Goal: Transaction & Acquisition: Purchase product/service

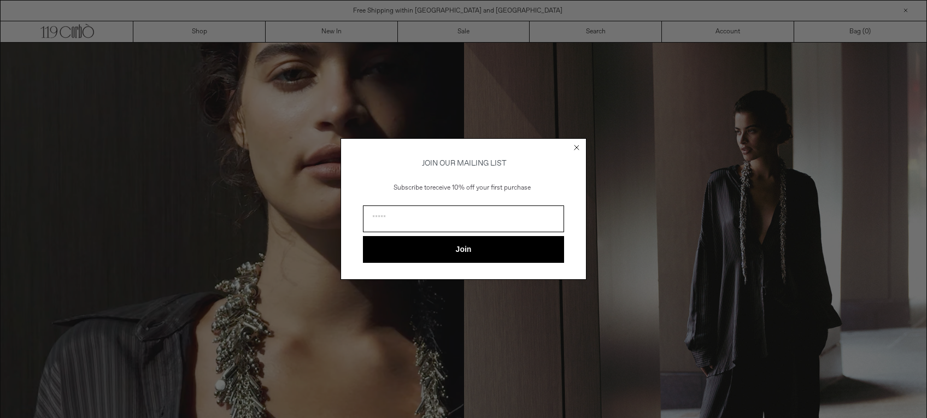
click at [576, 144] on circle "Close dialog" at bounding box center [577, 148] width 10 height 10
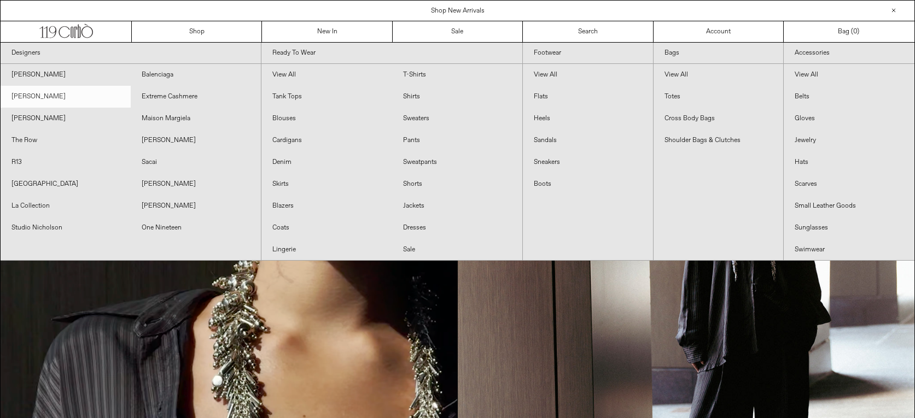
click at [40, 92] on link "[PERSON_NAME]" at bounding box center [66, 97] width 130 height 22
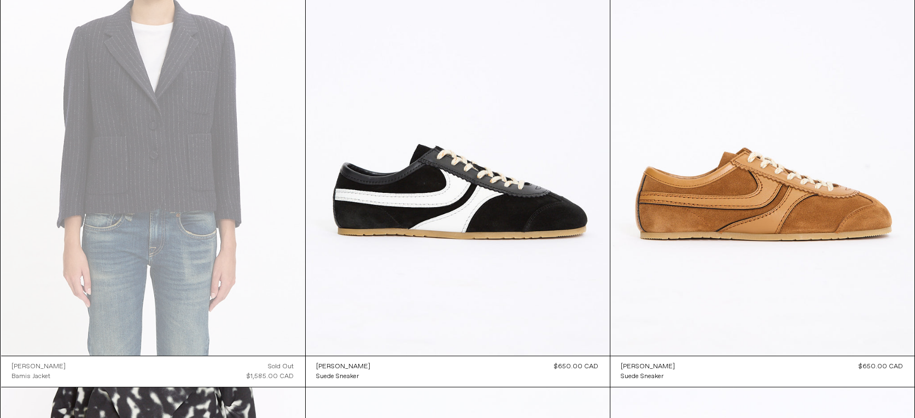
scroll to position [2149, 0]
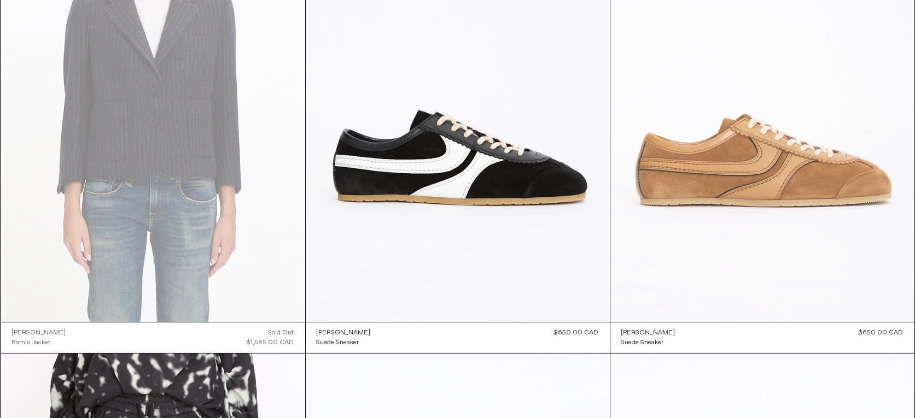
click at [717, 172] on at bounding box center [762, 94] width 304 height 456
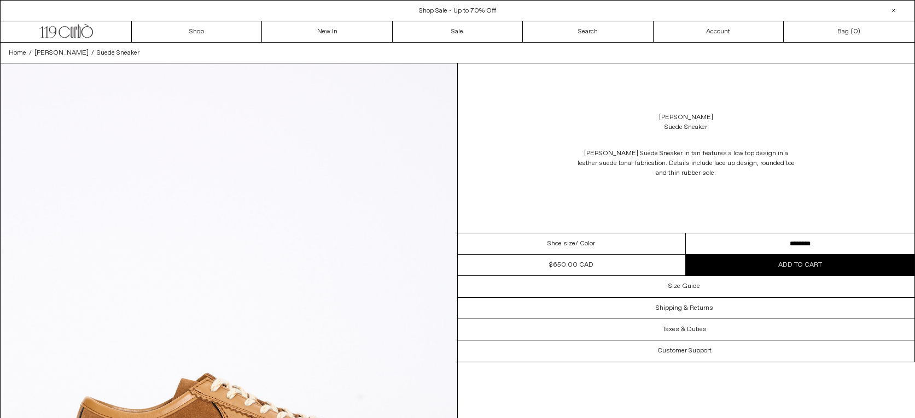
click at [686, 234] on select "**********" at bounding box center [800, 244] width 229 height 21
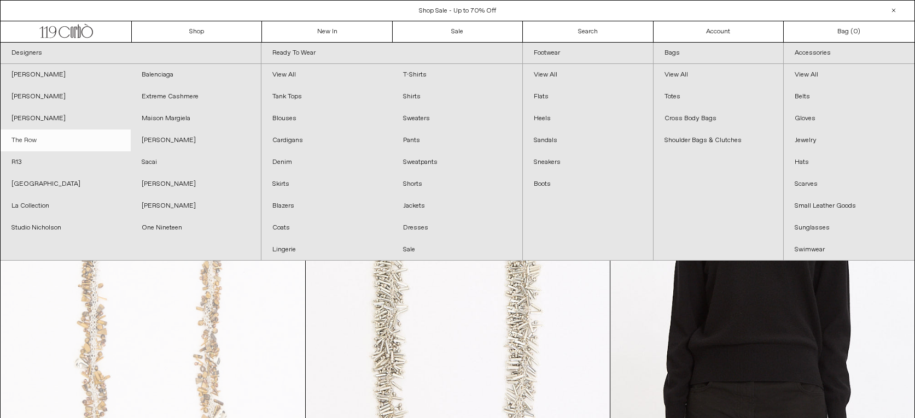
click at [20, 135] on link "The Row" at bounding box center [66, 141] width 130 height 22
